Goal: Transaction & Acquisition: Purchase product/service

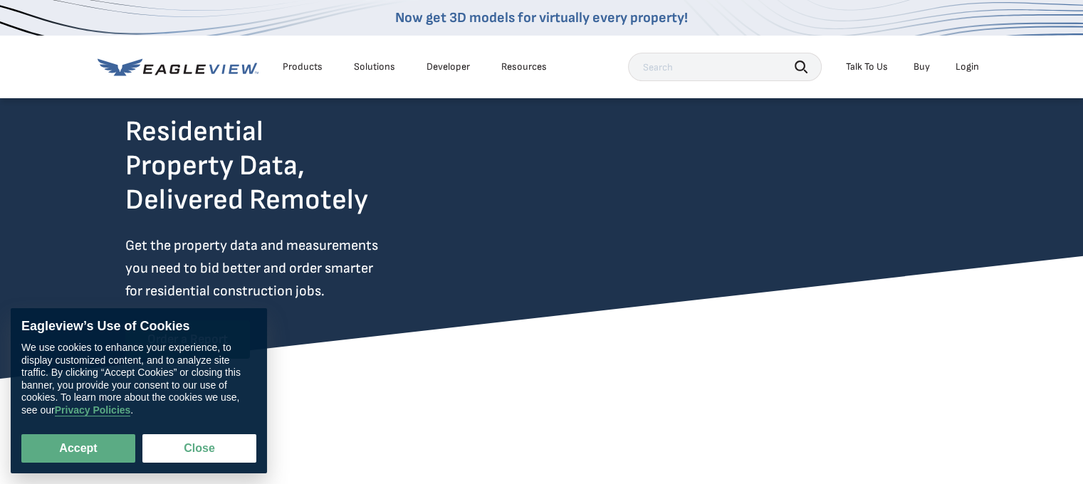
scroll to position [71, 0]
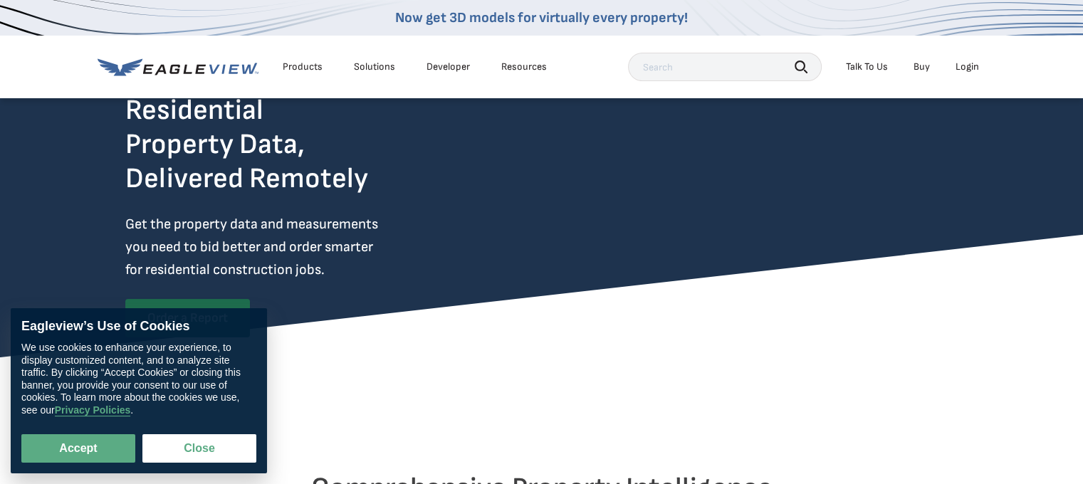
click at [969, 68] on div "Login" at bounding box center [968, 67] width 24 height 13
click at [214, 452] on button "Close" at bounding box center [199, 449] width 114 height 28
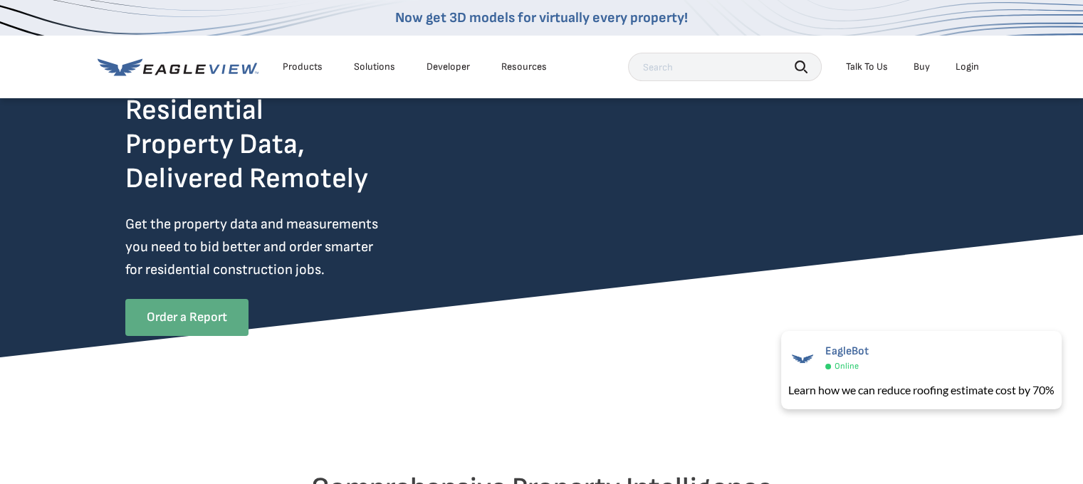
click at [182, 316] on link "Order a Report" at bounding box center [186, 317] width 123 height 37
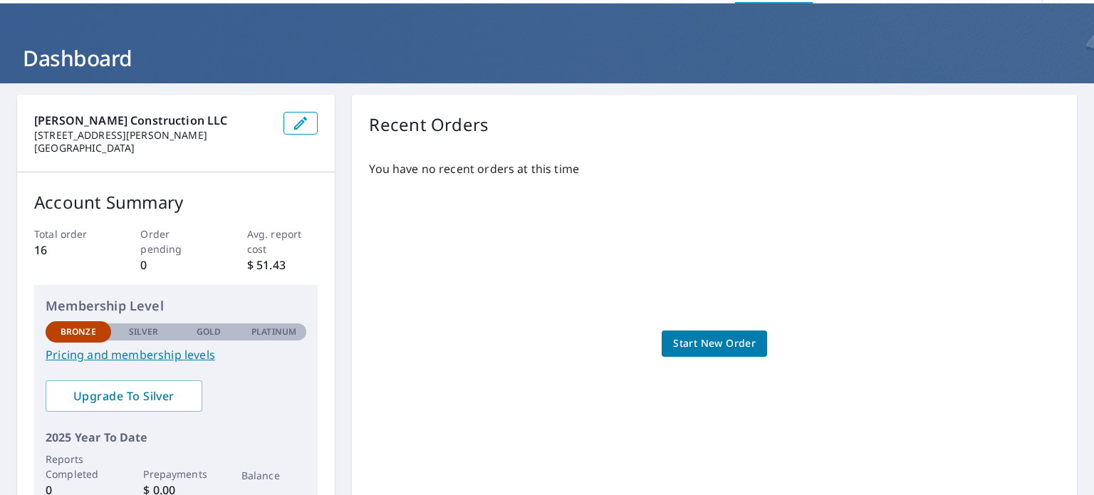
scroll to position [71, 0]
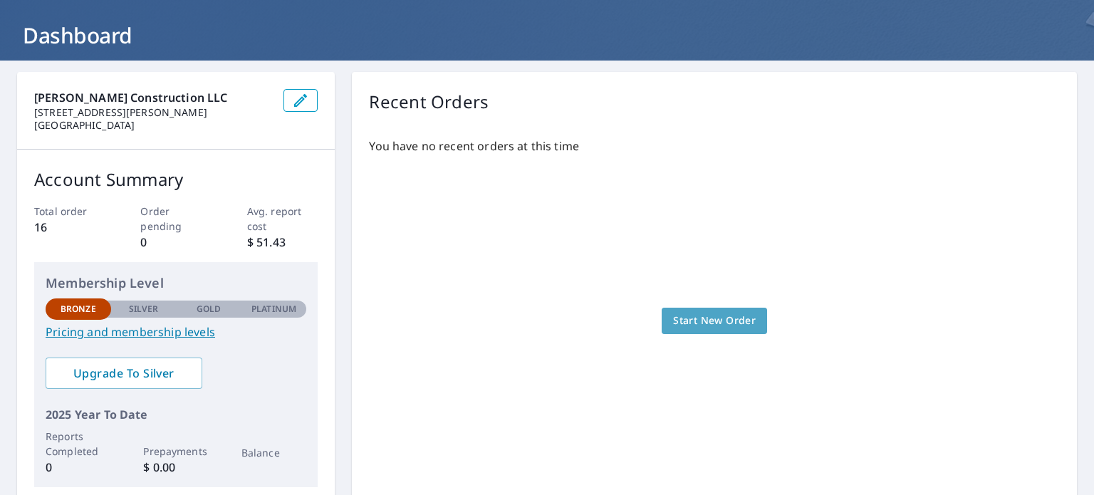
click at [707, 323] on span "Start New Order" at bounding box center [714, 321] width 83 height 18
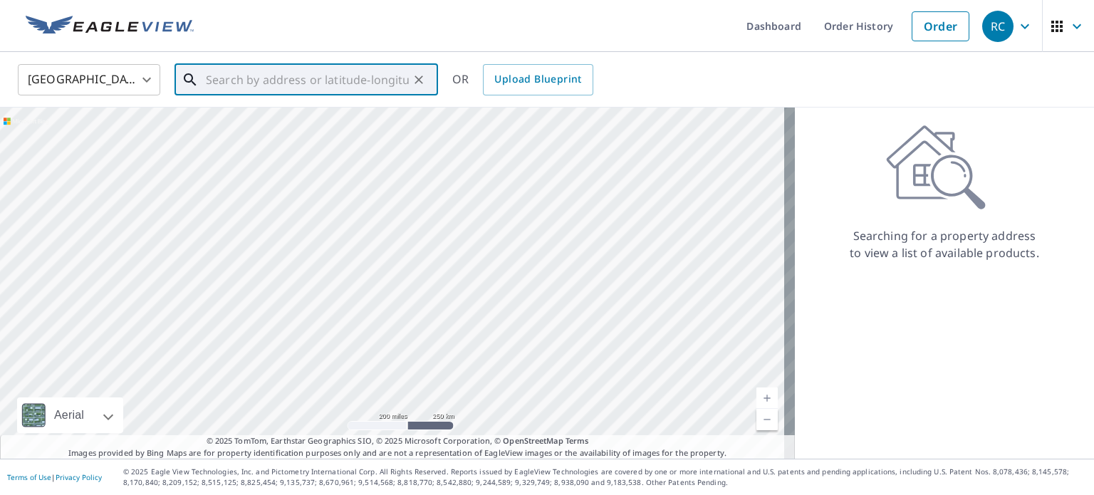
click at [209, 79] on input "text" at bounding box center [307, 80] width 203 height 40
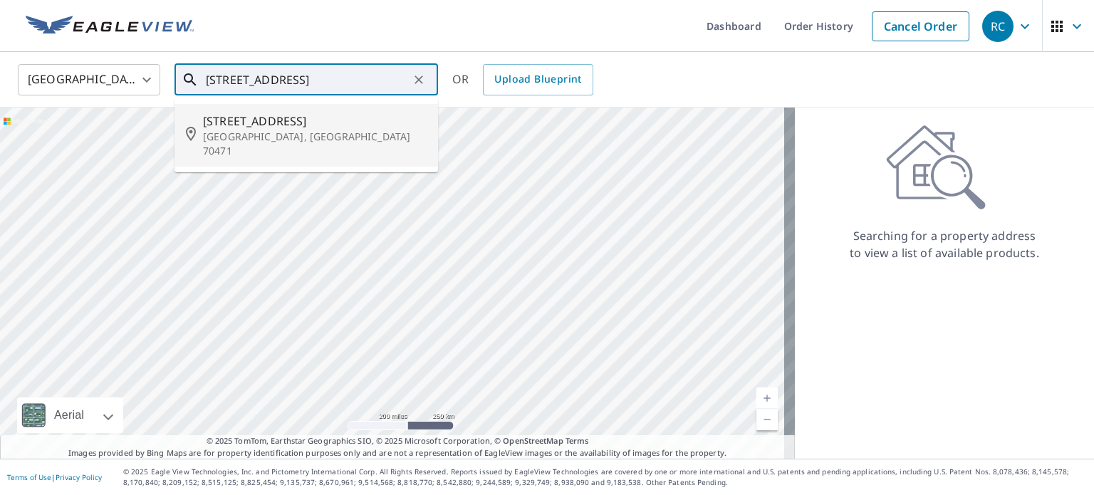
click at [250, 122] on span "322 Rosedown Way" at bounding box center [315, 121] width 224 height 17
type input "322 Rosedown Way Mandeville, LA 70471"
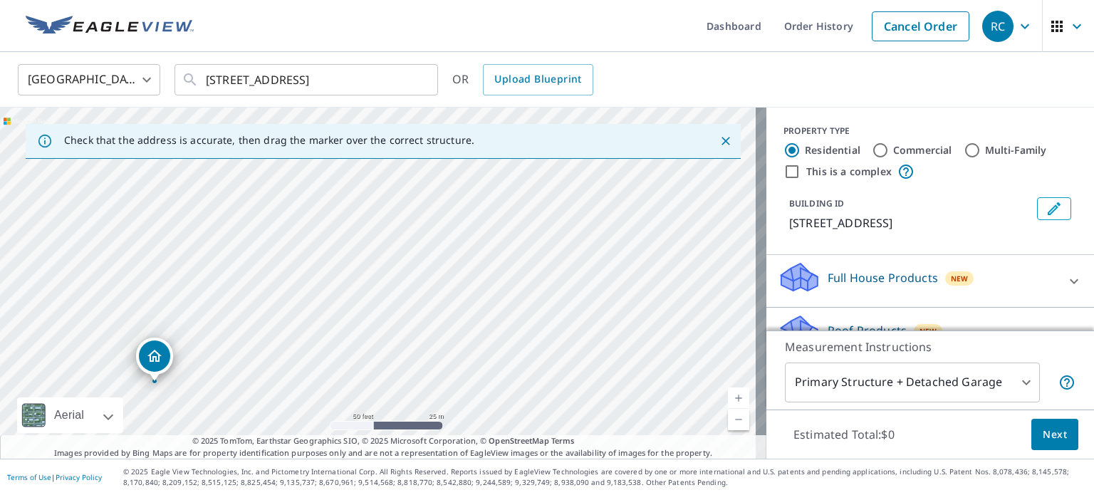
drag, startPoint x: 343, startPoint y: 309, endPoint x: 389, endPoint y: 245, distance: 79.1
click at [365, 276] on div "322 Rosedown Way Mandeville, LA 70471" at bounding box center [383, 283] width 766 height 351
click at [386, 247] on div "322 Rosedown Way Mandeville, LA 70471" at bounding box center [383, 283] width 766 height 351
click at [482, 130] on div "Check that the address is accurate, then drag the marker over the correct struc…" at bounding box center [383, 141] width 715 height 35
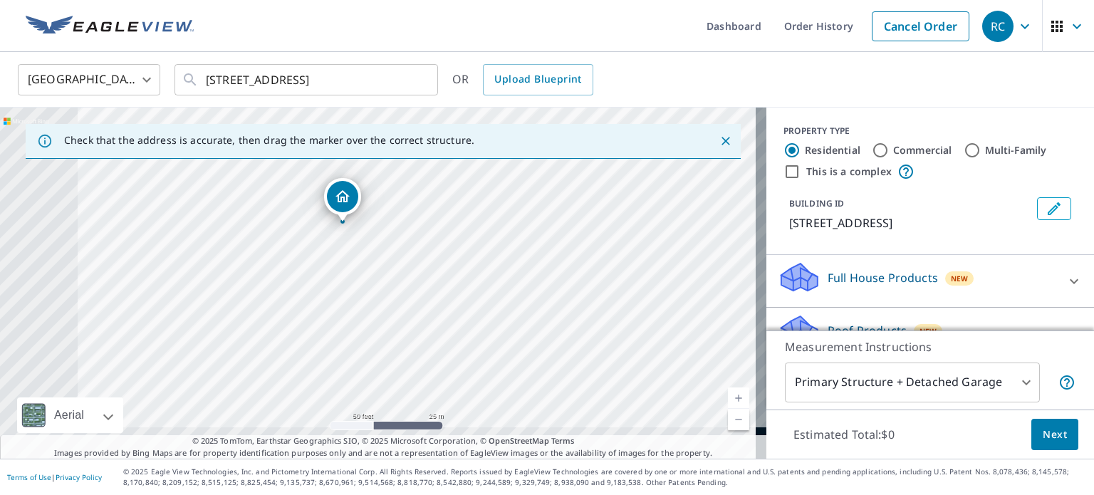
drag, startPoint x: 304, startPoint y: 308, endPoint x: 453, endPoint y: 205, distance: 180.8
click at [453, 205] on div "322 Rosedown Way Mandeville, LA 70471" at bounding box center [383, 283] width 766 height 351
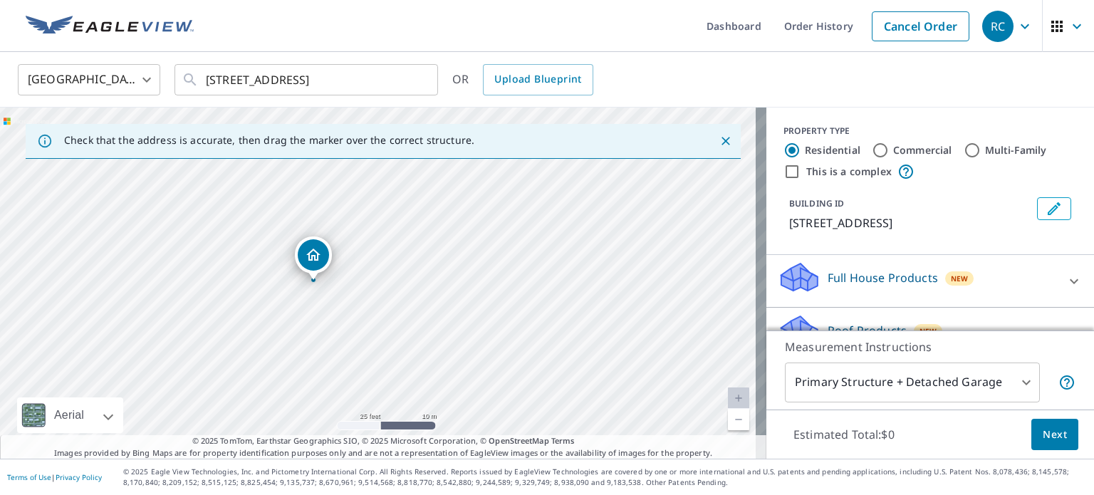
drag, startPoint x: 316, startPoint y: 196, endPoint x: 391, endPoint y: 279, distance: 112.0
click at [391, 279] on div "322 Rosedown Way Mandeville, LA 70471" at bounding box center [383, 283] width 766 height 351
click at [390, 279] on div "322 Rosedown Way Mandeville, LA 70471" at bounding box center [383, 283] width 766 height 351
click at [728, 396] on link "Current Level 20, Zoom In Disabled" at bounding box center [738, 398] width 21 height 21
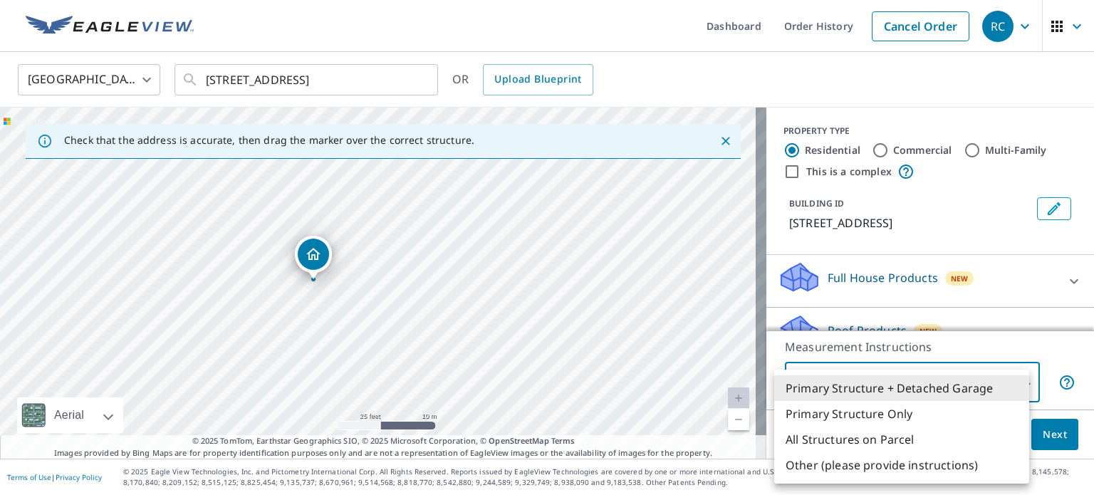
click at [1014, 382] on body "RC RC Dashboard Order History Cancel Order RC United States US ​ 322 Rosedown W…" at bounding box center [547, 247] width 1094 height 495
click at [886, 414] on li "Primary Structure Only" at bounding box center [901, 414] width 255 height 26
type input "2"
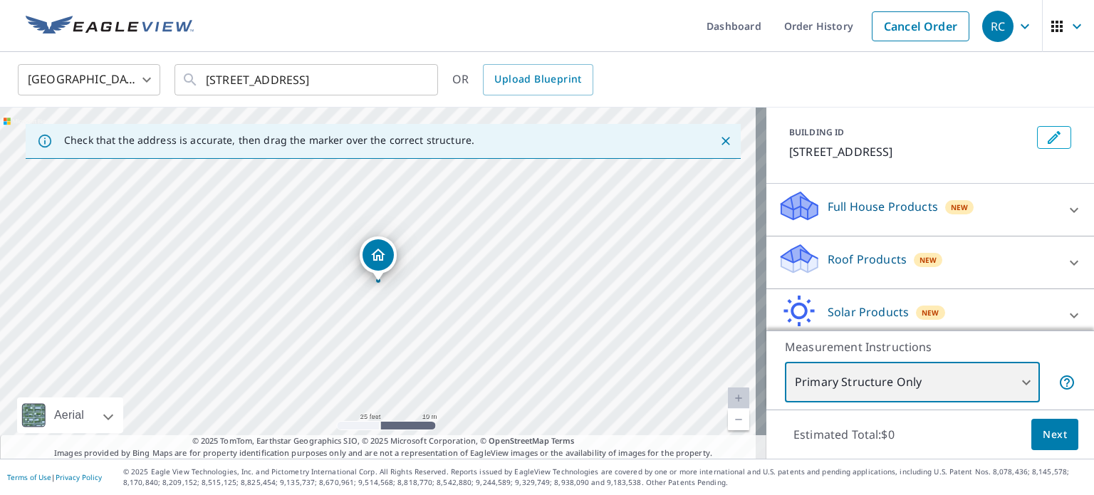
scroll to position [134, 0]
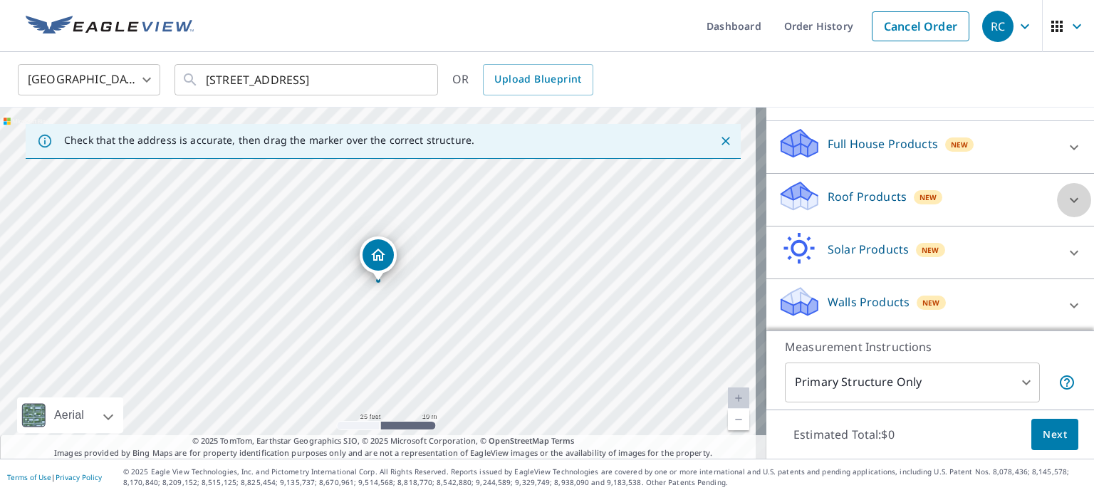
click at [1070, 198] on icon at bounding box center [1074, 199] width 9 height 5
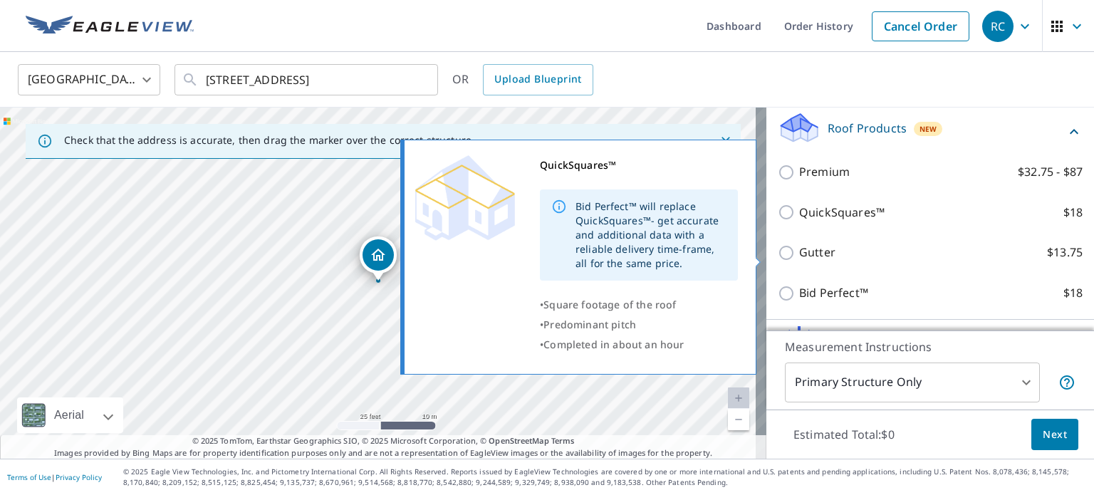
scroll to position [153, 0]
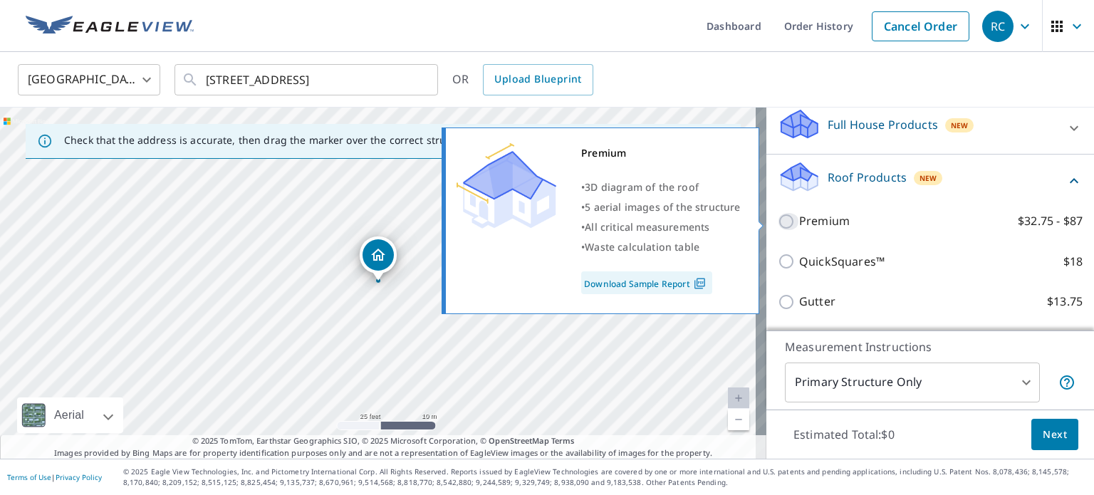
click at [778, 221] on input "Premium $32.75 - $87" at bounding box center [788, 221] width 21 height 17
checkbox input "true"
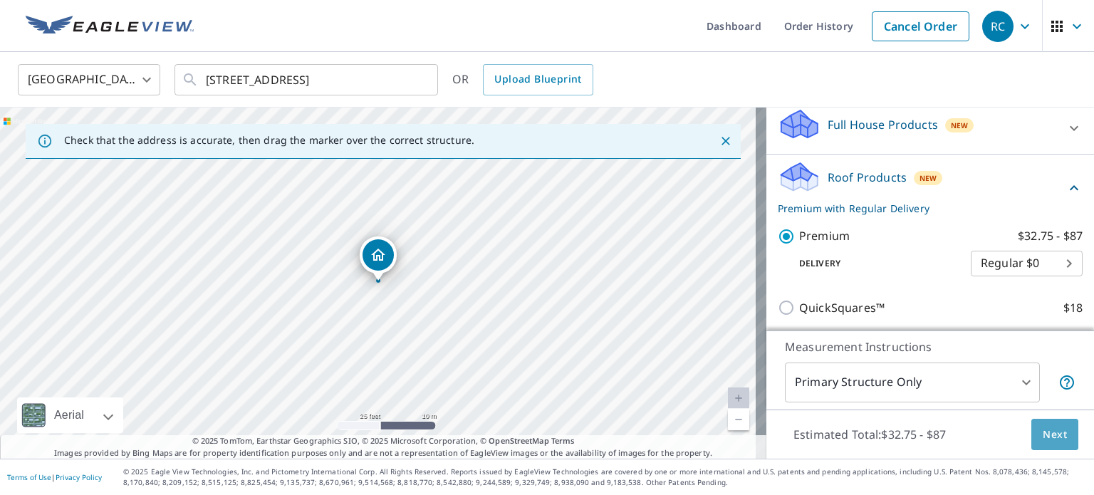
click at [1043, 432] on span "Next" at bounding box center [1055, 435] width 24 height 18
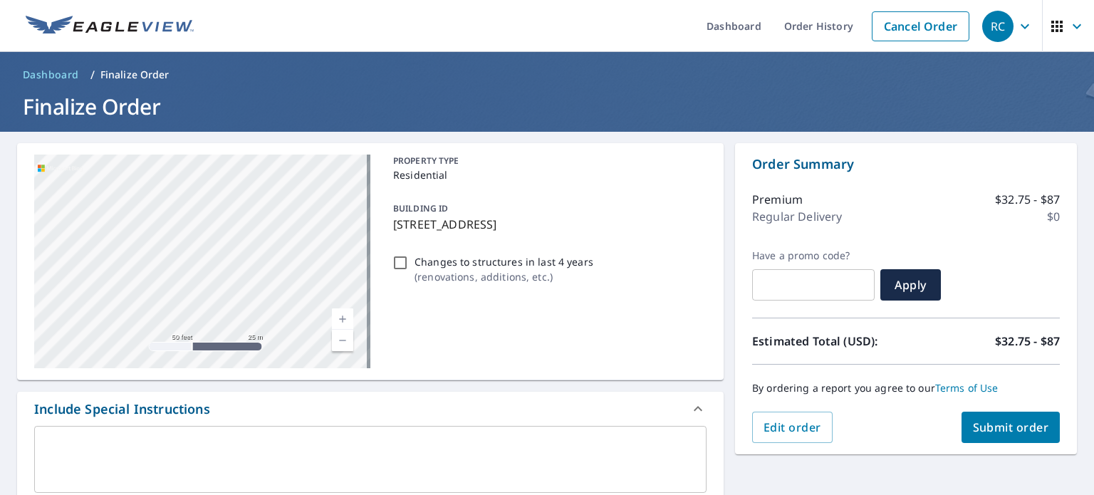
drag, startPoint x: 105, startPoint y: 247, endPoint x: 294, endPoint y: 279, distance: 192.1
click at [284, 277] on div "322 Rosedown Way Mandeville, LA 70471" at bounding box center [202, 262] width 336 height 214
drag, startPoint x: 294, startPoint y: 279, endPoint x: 310, endPoint y: 279, distance: 15.7
click at [310, 279] on div "322 Rosedown Way Mandeville, LA 70471" at bounding box center [202, 262] width 336 height 214
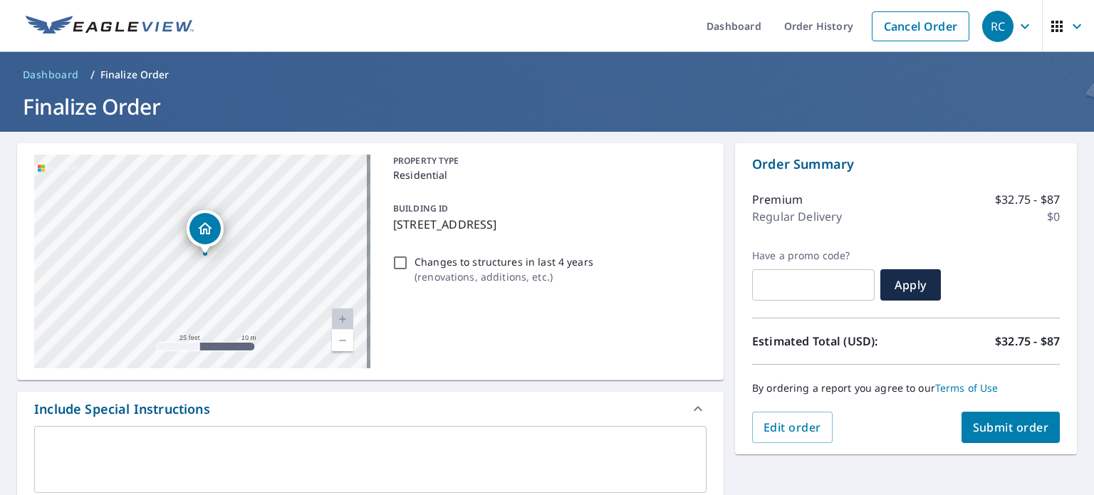
click at [1001, 430] on span "Submit order" at bounding box center [1011, 428] width 76 height 16
click at [996, 425] on span "Submit order" at bounding box center [1011, 428] width 76 height 16
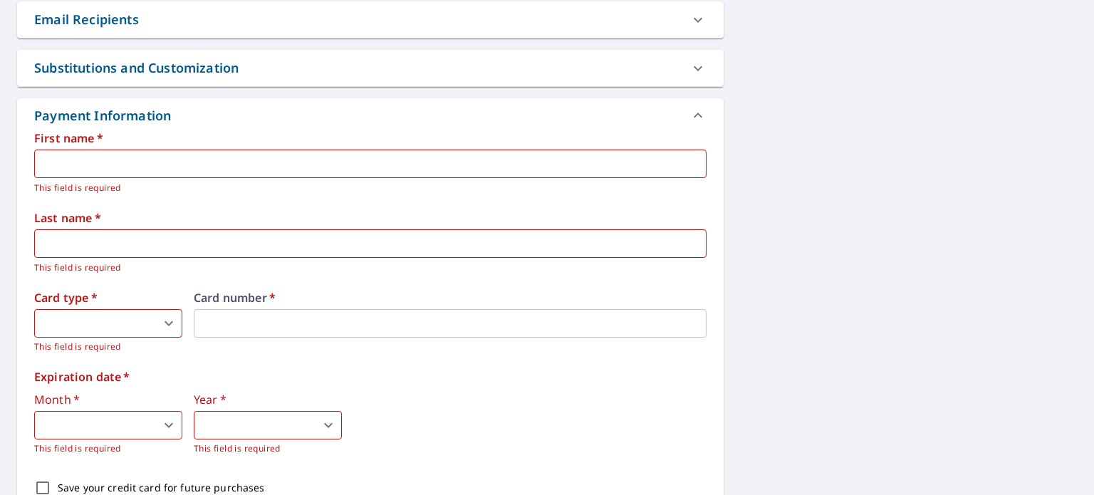
scroll to position [570, 0]
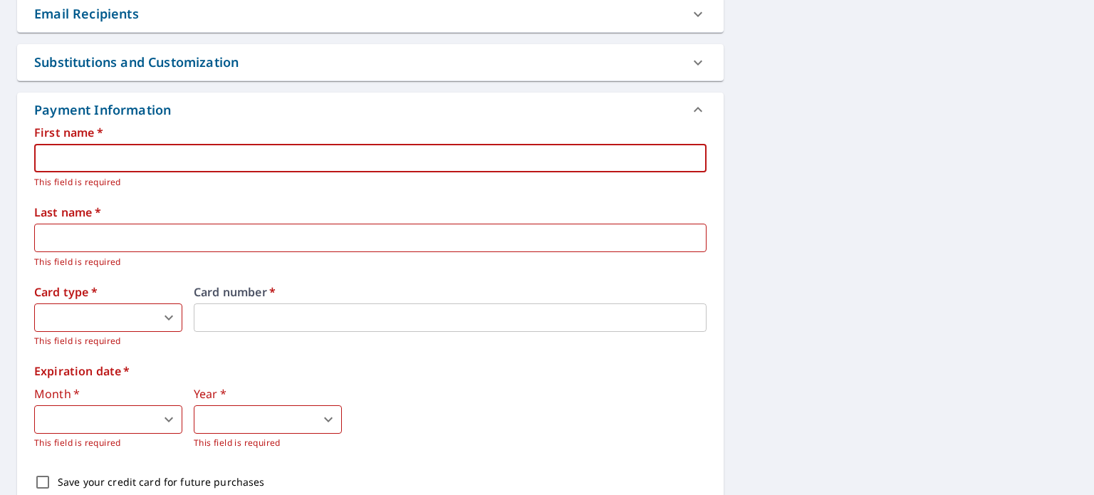
click at [74, 157] on input "text" at bounding box center [370, 158] width 672 height 28
type input "Randy"
type input "Champagne"
click at [168, 318] on body "RC RC Dashboard Order History Cancel Order RC Dashboard / Finalize Order Finali…" at bounding box center [547, 247] width 1094 height 495
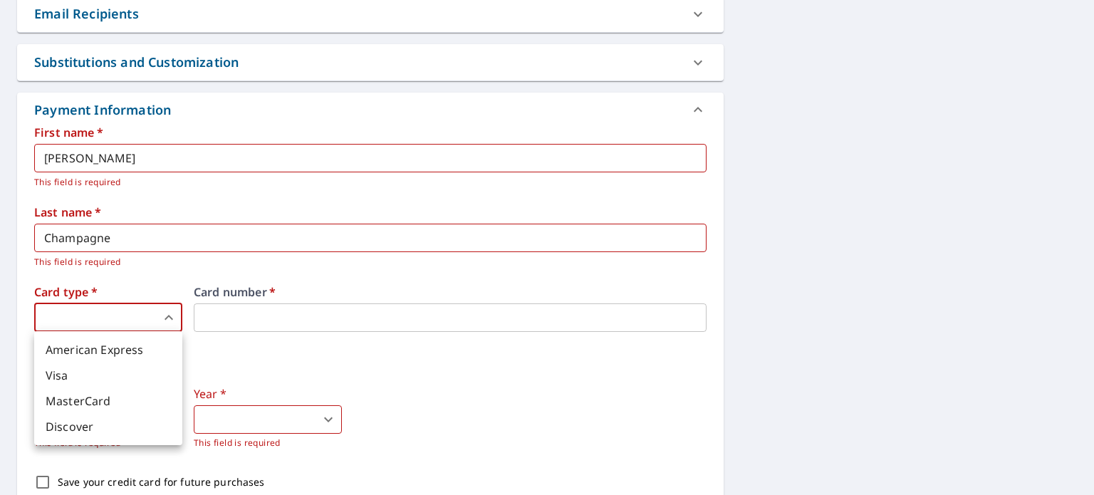
click at [63, 377] on li "Visa" at bounding box center [108, 376] width 148 height 26
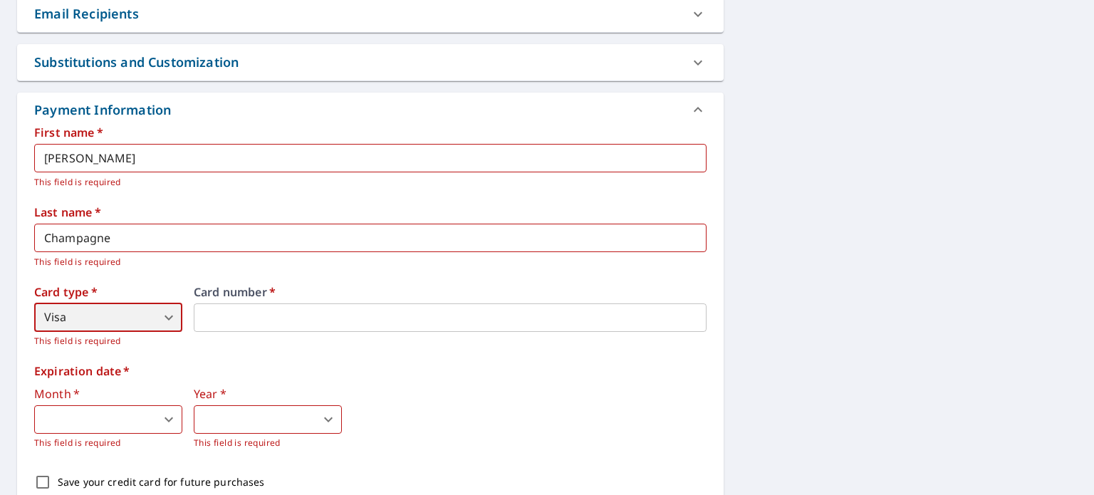
type input "2"
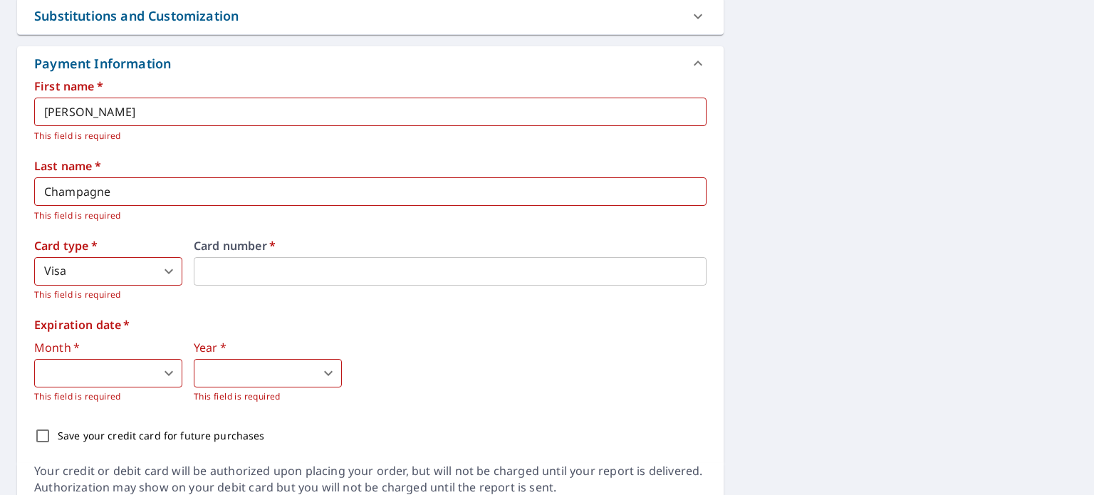
scroll to position [641, 0]
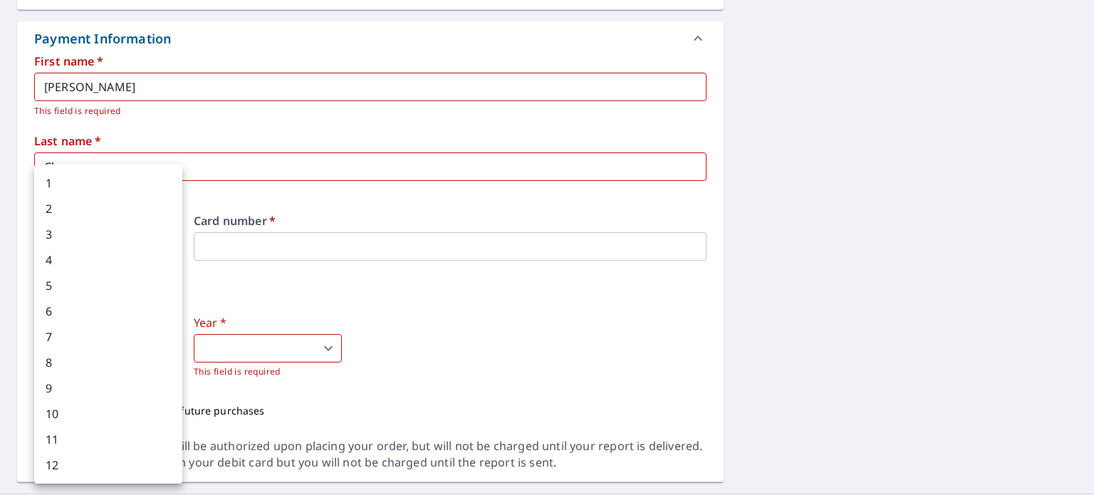
click at [172, 347] on body "RC RC Dashboard Order History Cancel Order RC Dashboard / Finalize Order Finali…" at bounding box center [547, 247] width 1094 height 495
click at [80, 256] on li "4" at bounding box center [108, 260] width 148 height 26
type input "4"
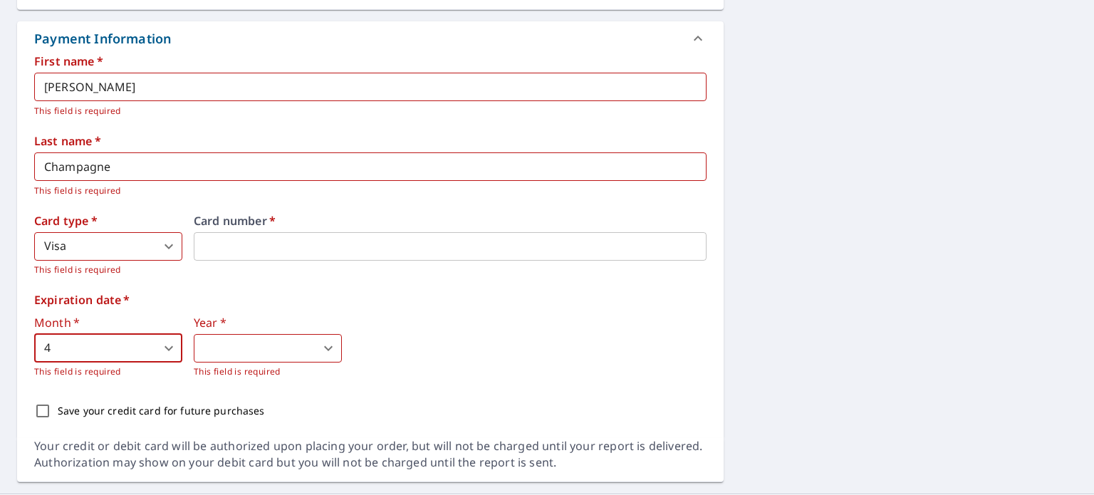
click at [227, 343] on body "RC RC Dashboard Order History Cancel Order RC Dashboard / Finalize Order Finali…" at bounding box center [547, 247] width 1094 height 495
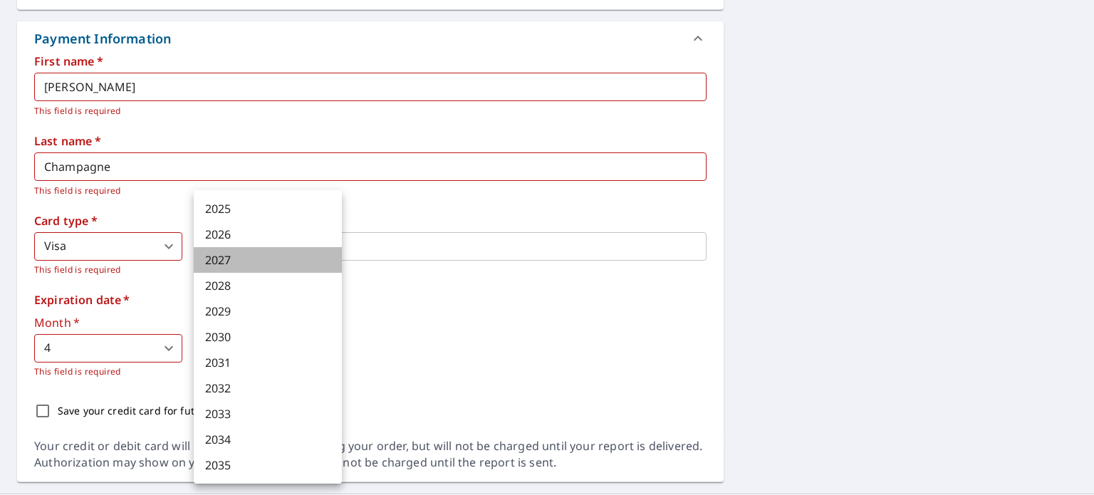
click at [225, 257] on li "2027" at bounding box center [268, 260] width 148 height 26
type input "2027"
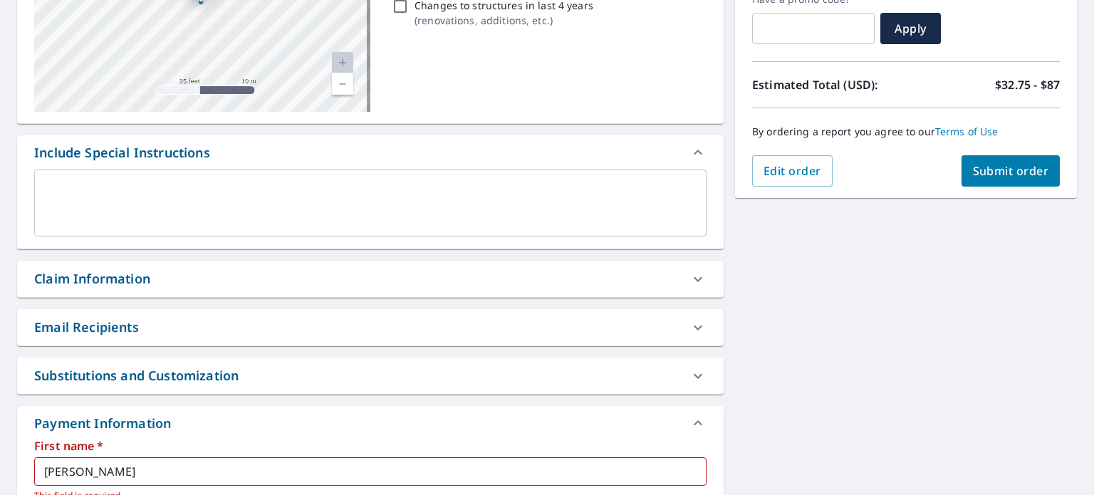
scroll to position [248, 0]
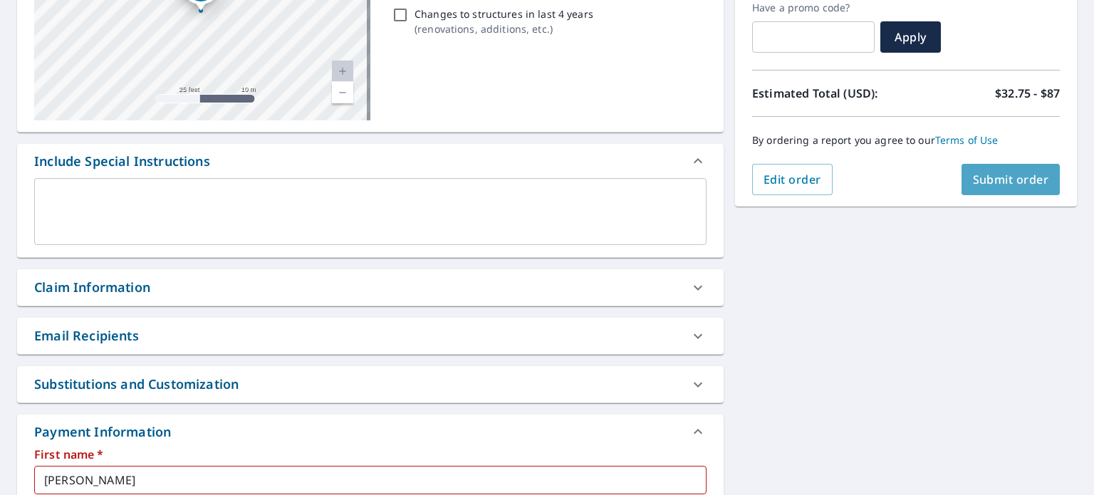
click at [1008, 175] on span "Submit order" at bounding box center [1011, 180] width 76 height 16
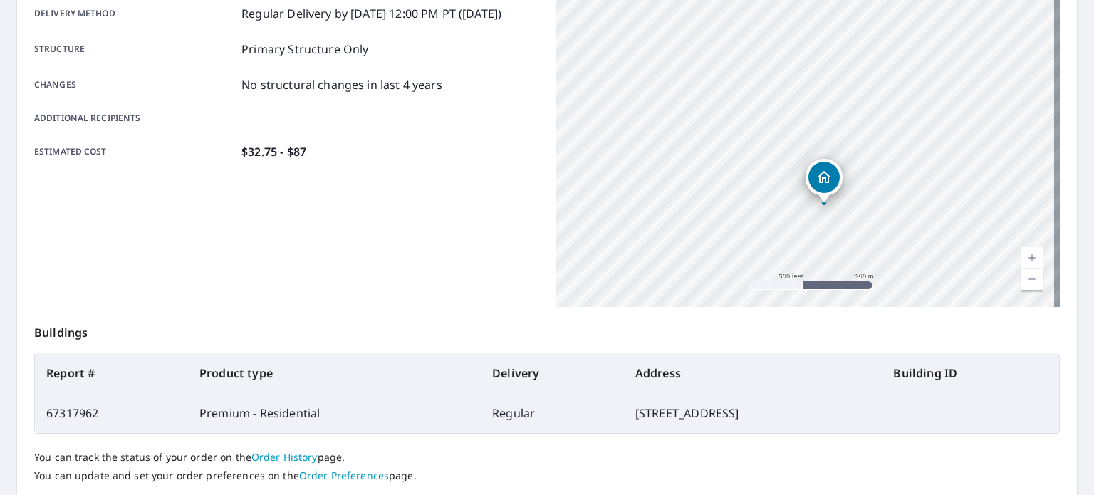
drag, startPoint x: 869, startPoint y: 76, endPoint x: 860, endPoint y: 190, distance: 114.3
click at [860, 189] on div "322 Rosedown Way Mandeville, LA 70471" at bounding box center [808, 129] width 504 height 356
drag, startPoint x: 859, startPoint y: 193, endPoint x: 855, endPoint y: 206, distance: 13.5
click at [857, 197] on div "322 Rosedown Way Mandeville, LA 70471" at bounding box center [808, 129] width 504 height 356
drag, startPoint x: 855, startPoint y: 206, endPoint x: 852, endPoint y: 215, distance: 9.7
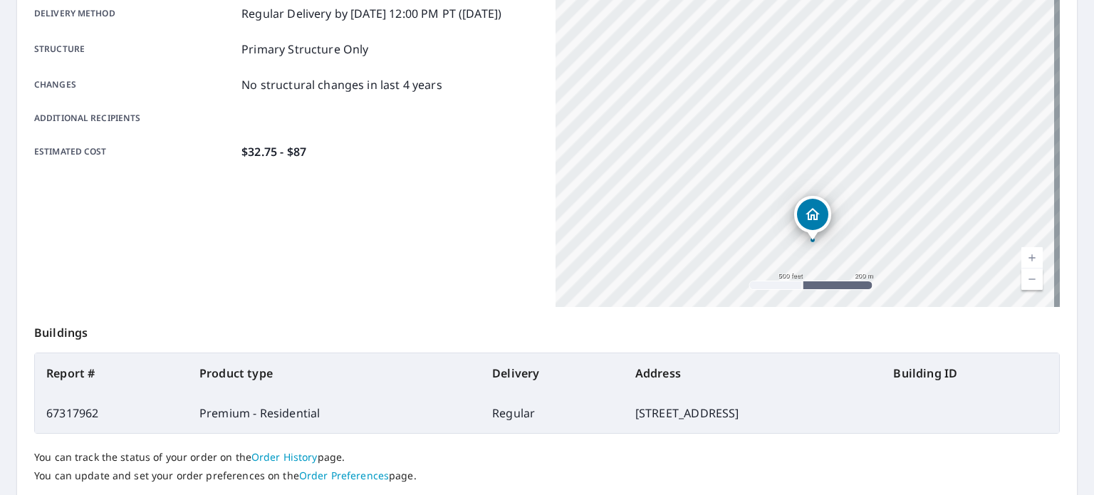
click at [852, 215] on div "322 Rosedown Way Mandeville, LA 70471" at bounding box center [808, 129] width 504 height 356
click at [859, 95] on div "322 Rosedown Way Mandeville, LA 70471" at bounding box center [808, 129] width 504 height 356
click at [856, 130] on div "322 Rosedown Way Mandeville, LA 70471" at bounding box center [808, 129] width 504 height 356
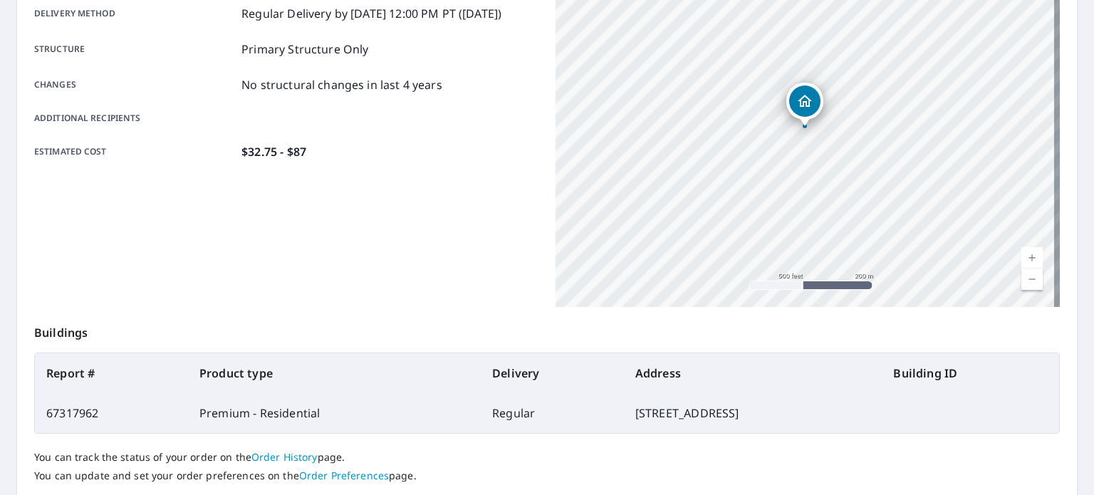
drag, startPoint x: 856, startPoint y: 139, endPoint x: 855, endPoint y: 162, distance: 22.8
click at [856, 154] on div "322 Rosedown Way Mandeville, LA 70471" at bounding box center [808, 129] width 504 height 356
click at [855, 192] on div "322 Rosedown Way Mandeville, LA 70471" at bounding box center [808, 129] width 504 height 356
click at [858, 170] on div "322 Rosedown Way Mandeville, LA 70471" at bounding box center [808, 129] width 504 height 356
drag, startPoint x: 860, startPoint y: 153, endPoint x: 860, endPoint y: 137, distance: 15.7
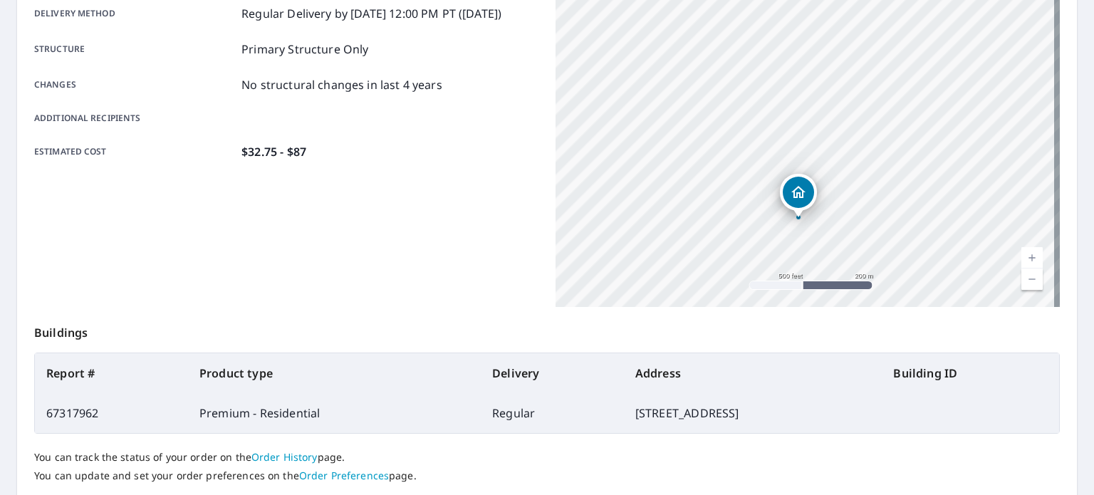
click at [860, 147] on div "322 Rosedown Way Mandeville, LA 70471" at bounding box center [808, 129] width 504 height 356
drag, startPoint x: 747, startPoint y: 191, endPoint x: 886, endPoint y: 112, distance: 160.4
click at [779, 172] on div "322 Rosedown Way Mandeville, LA 70471" at bounding box center [808, 129] width 504 height 356
click at [875, 119] on div "322 Rosedown Way Mandeville, LA 70471" at bounding box center [808, 129] width 504 height 356
click at [900, 101] on div "322 Rosedown Way Mandeville, LA 70471" at bounding box center [808, 129] width 504 height 356
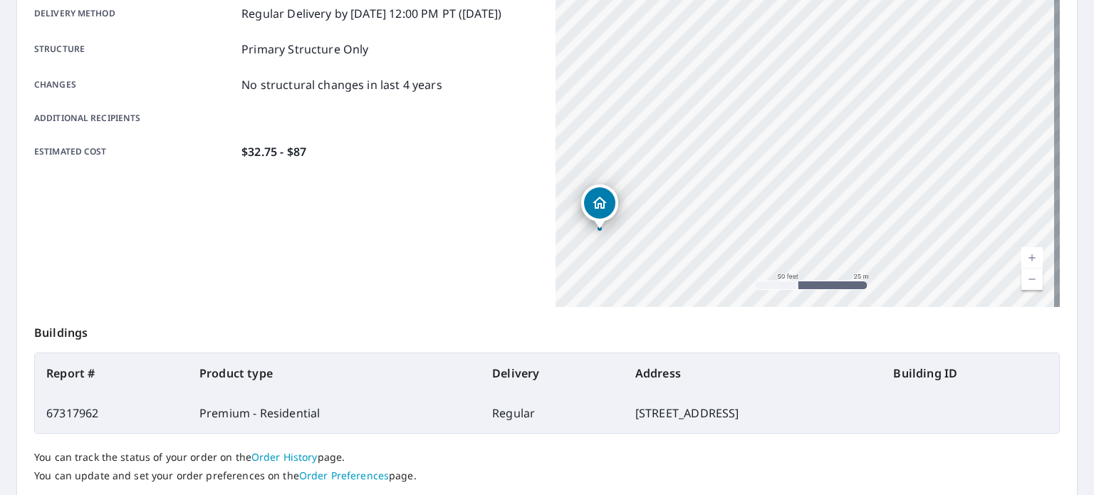
drag, startPoint x: 794, startPoint y: 162, endPoint x: 885, endPoint y: 113, distance: 103.0
click at [883, 113] on div "322 Rosedown Way Mandeville, LA 70471" at bounding box center [808, 129] width 504 height 356
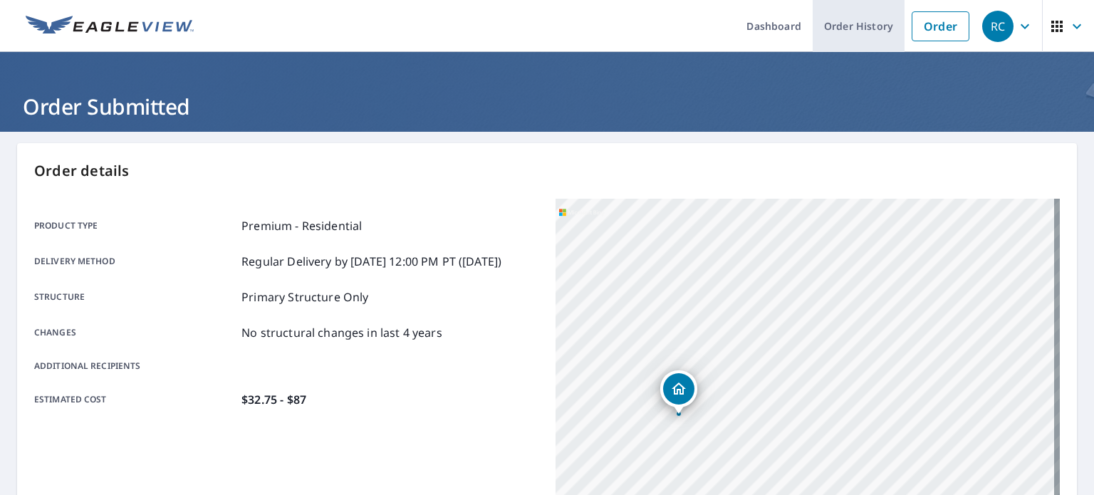
click at [855, 24] on link "Order History" at bounding box center [859, 26] width 92 height 52
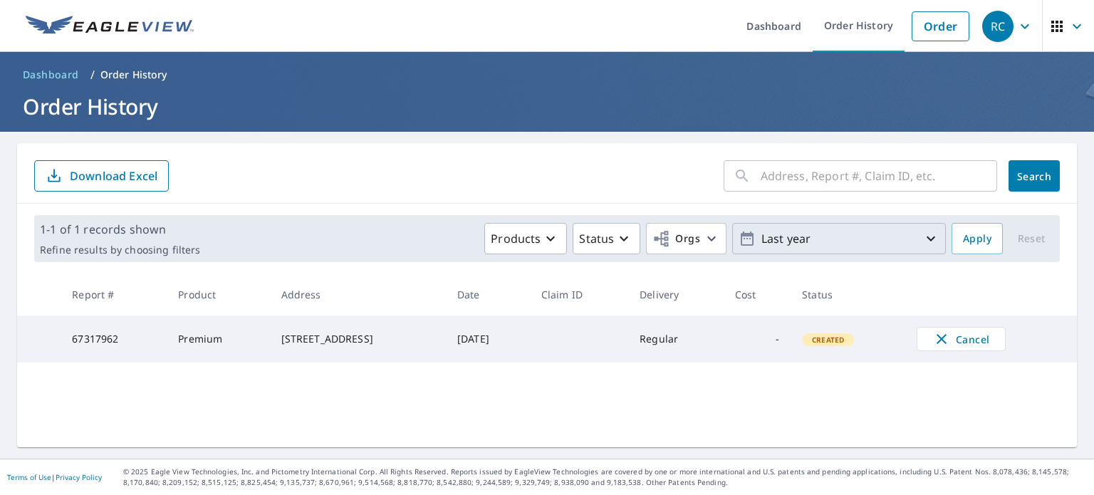
click at [927, 239] on icon "button" at bounding box center [931, 238] width 9 height 5
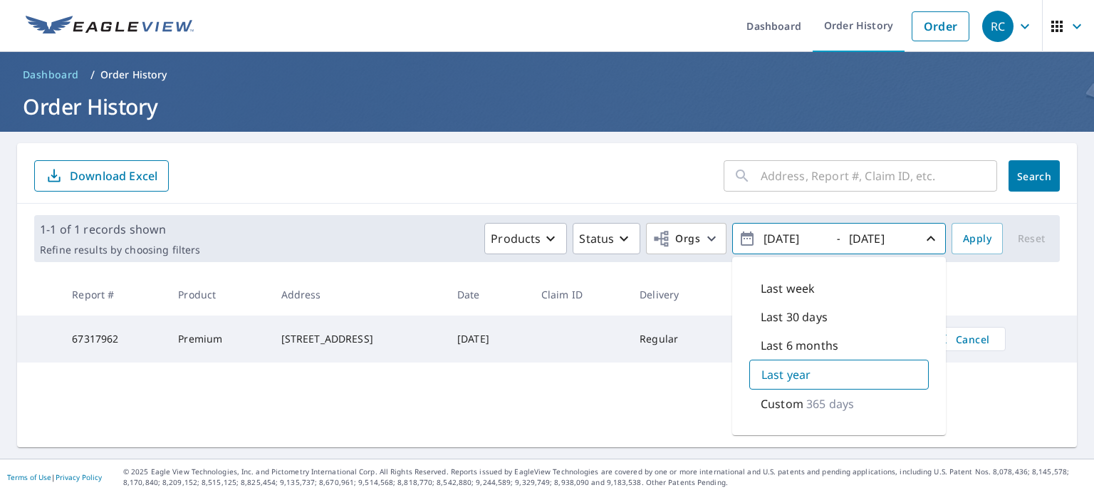
click at [371, 189] on form "​ Search Download Excel" at bounding box center [547, 175] width 1026 height 31
